Goal: Navigation & Orientation: Understand site structure

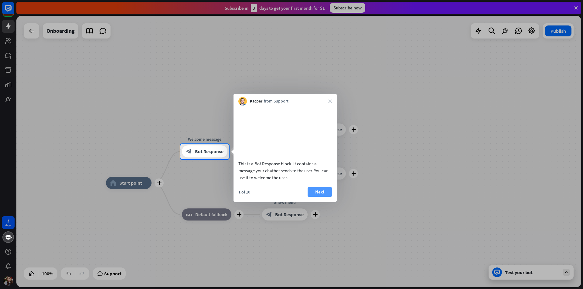
click at [317, 197] on button "Next" at bounding box center [320, 192] width 24 height 10
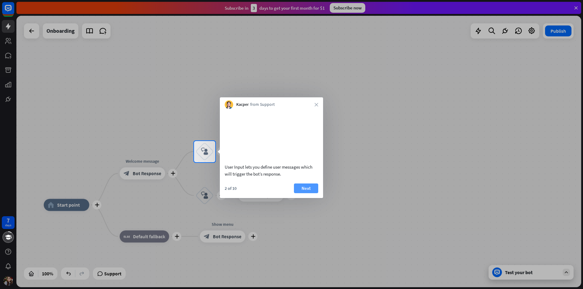
click at [314, 193] on button "Next" at bounding box center [306, 189] width 24 height 10
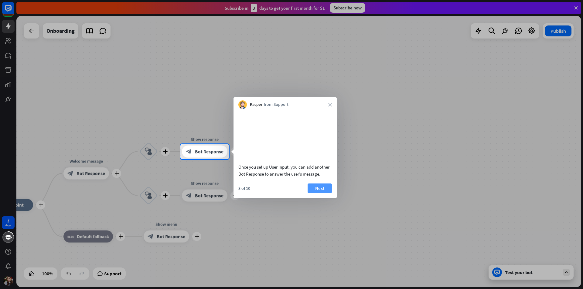
click at [318, 193] on button "Next" at bounding box center [320, 189] width 24 height 10
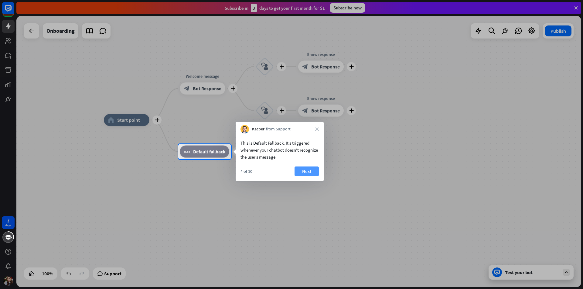
click at [307, 171] on button "Next" at bounding box center [307, 172] width 24 height 10
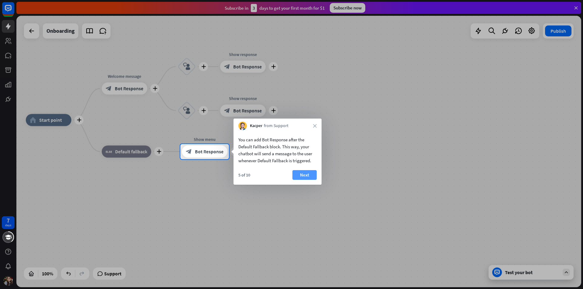
click at [306, 172] on button "Next" at bounding box center [304, 175] width 24 height 10
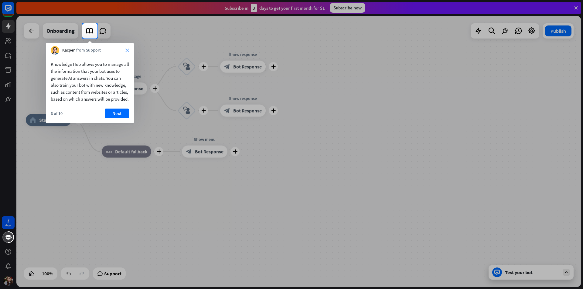
click at [126, 49] on icon "close" at bounding box center [127, 51] width 4 height 4
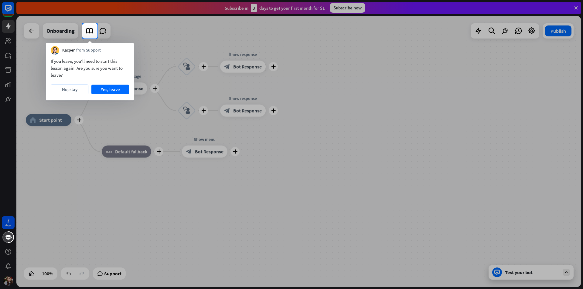
click at [74, 91] on button "No, stay" at bounding box center [70, 90] width 38 height 10
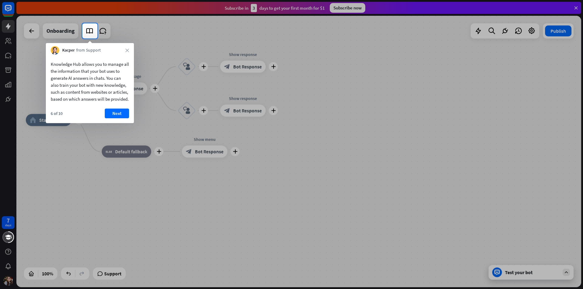
click at [124, 52] on div "Kacper from Support close" at bounding box center [90, 49] width 88 height 12
click at [128, 50] on icon "close" at bounding box center [127, 51] width 4 height 4
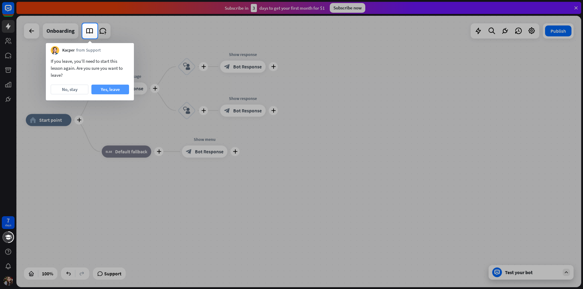
click at [104, 90] on button "Yes, leave" at bounding box center [110, 90] width 38 height 10
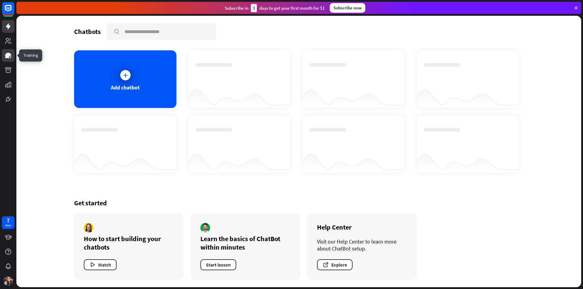
click at [10, 55] on icon at bounding box center [8, 55] width 6 height 5
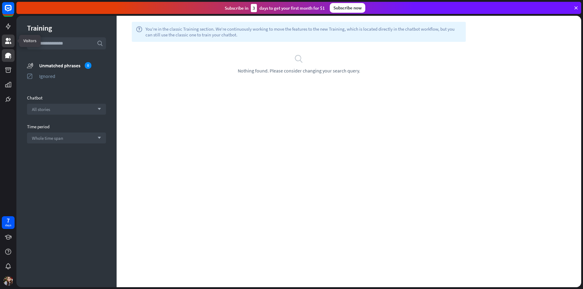
click at [12, 38] on link at bounding box center [8, 41] width 13 height 13
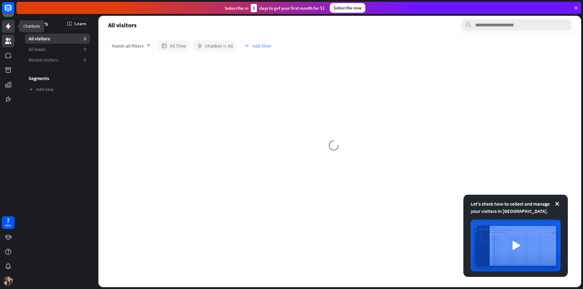
click at [9, 27] on icon at bounding box center [8, 26] width 5 height 6
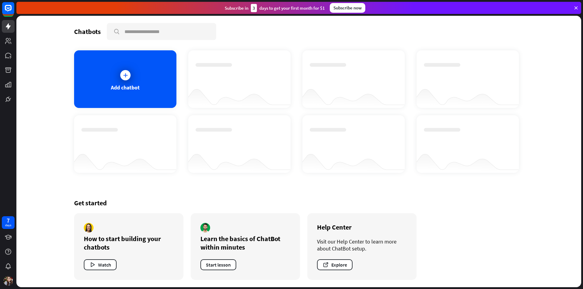
click at [577, 9] on icon at bounding box center [575, 7] width 5 height 5
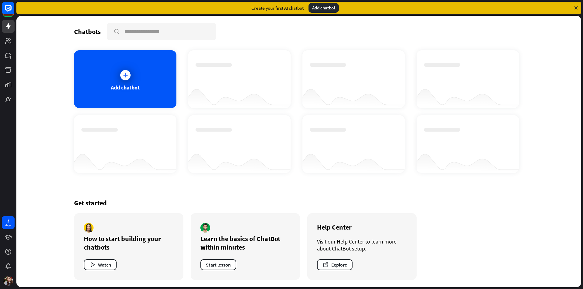
click at [577, 9] on icon at bounding box center [575, 7] width 5 height 5
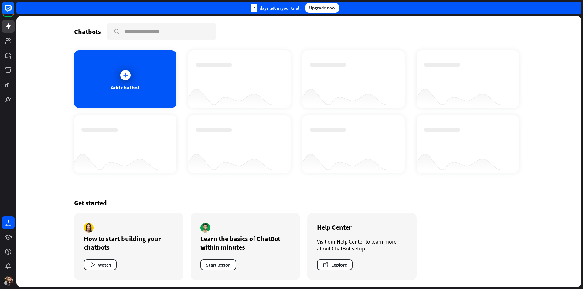
click at [577, 9] on div "7 days left in your trial. Upgrade now" at bounding box center [298, 8] width 565 height 12
